Goal: Information Seeking & Learning: Check status

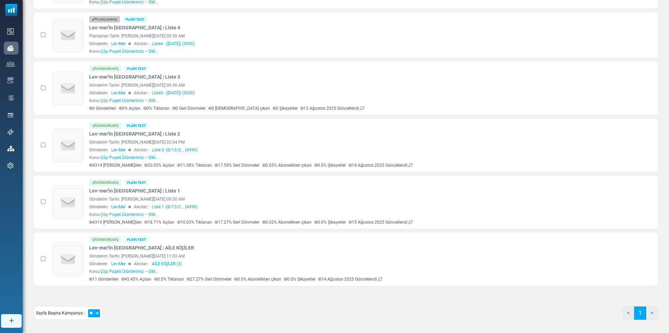
scroll to position [220, 0]
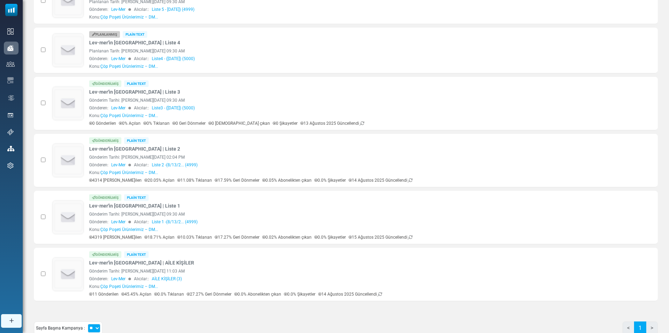
scroll to position [199, 0]
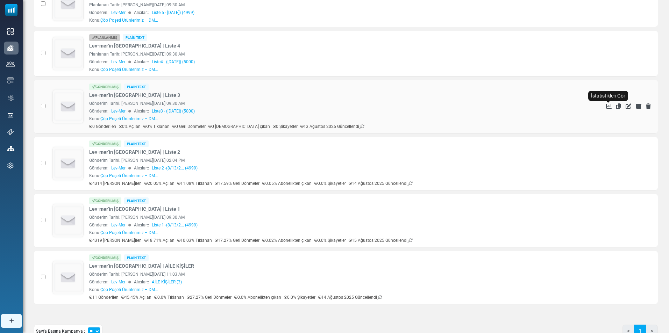
click at [609, 105] on icon "İstatistikleri Gör" at bounding box center [609, 106] width 6 height 6
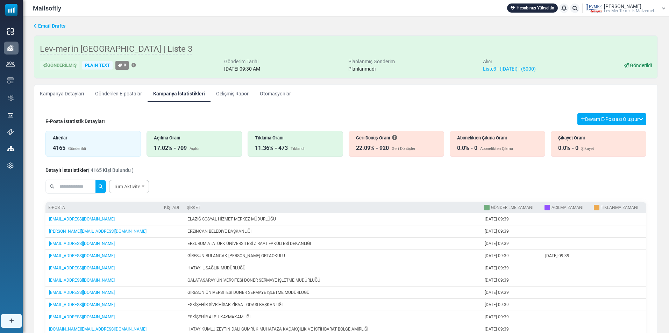
click at [38, 26] on link "Email Drafts" at bounding box center [49, 25] width 31 height 7
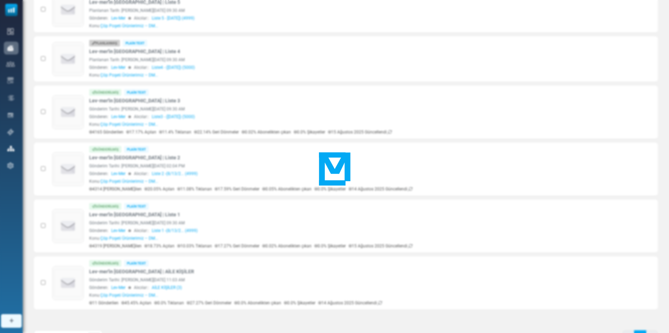
scroll to position [199, 0]
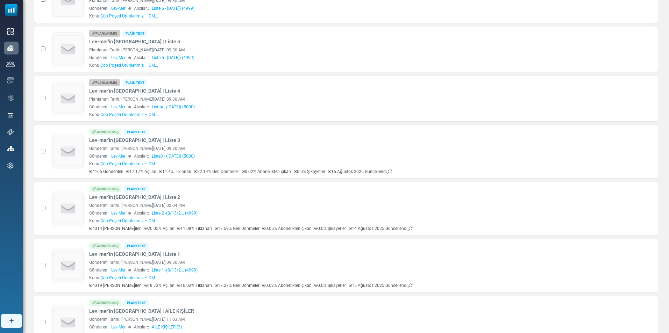
scroll to position [199, 0]
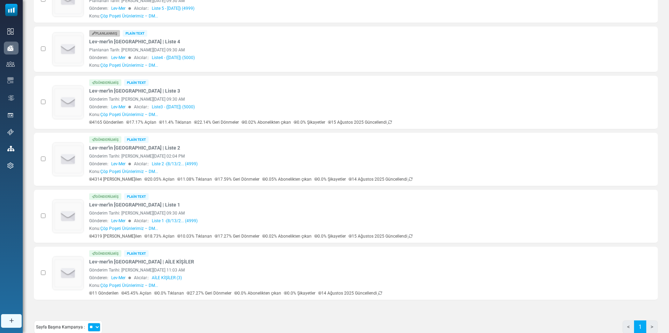
scroll to position [227, 0]
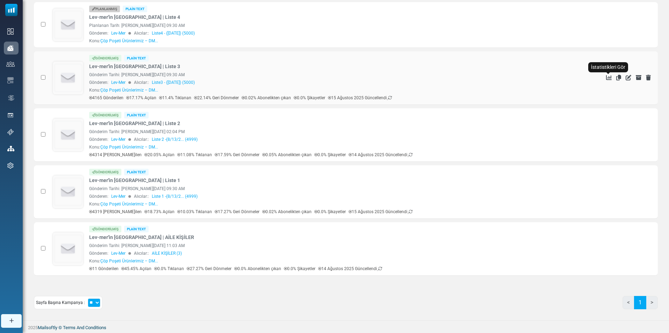
click at [608, 77] on icon "İstatistikleri Gör" at bounding box center [609, 78] width 6 height 6
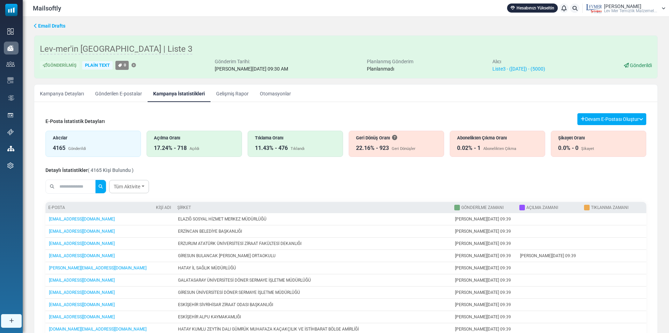
click at [504, 147] on div "Abonelikten Çıkma" at bounding box center [499, 149] width 33 height 6
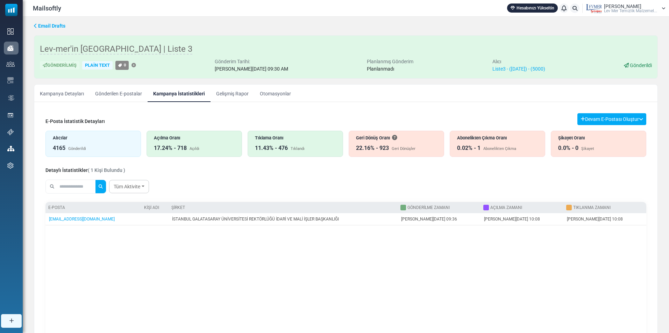
click at [95, 146] on div "4165 Gönderildi" at bounding box center [93, 148] width 81 height 8
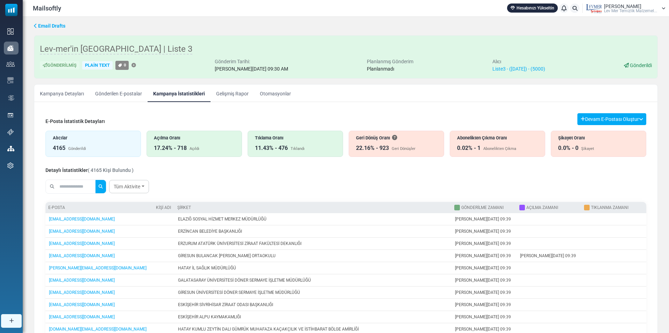
click at [175, 142] on div "Açılma Oranı 17.24% - 718 Açıldı" at bounding box center [193, 144] width 95 height 26
click at [467, 144] on div "Abonelikten Çıkma Oranı 0.02% - 1 Abonelikten Çıkma" at bounding box center [496, 144] width 95 height 26
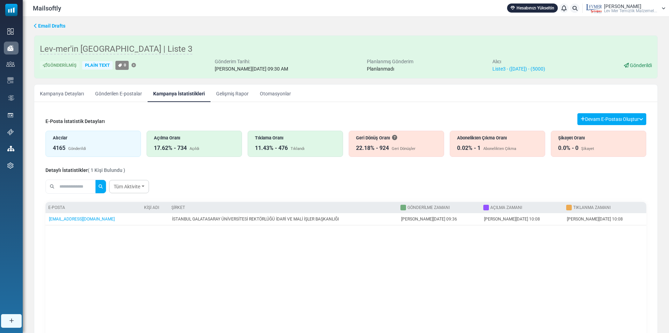
click at [206, 149] on div "17.62% - 734 Açıldı" at bounding box center [194, 148] width 81 height 8
